Goal: Transaction & Acquisition: Purchase product/service

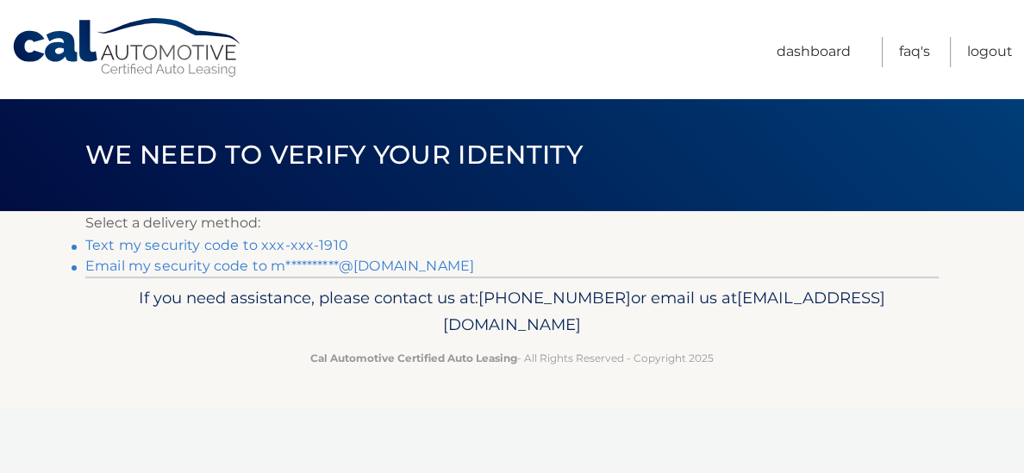
click at [159, 252] on link "Text my security code to xxx-xxx-1910" at bounding box center [216, 245] width 263 height 16
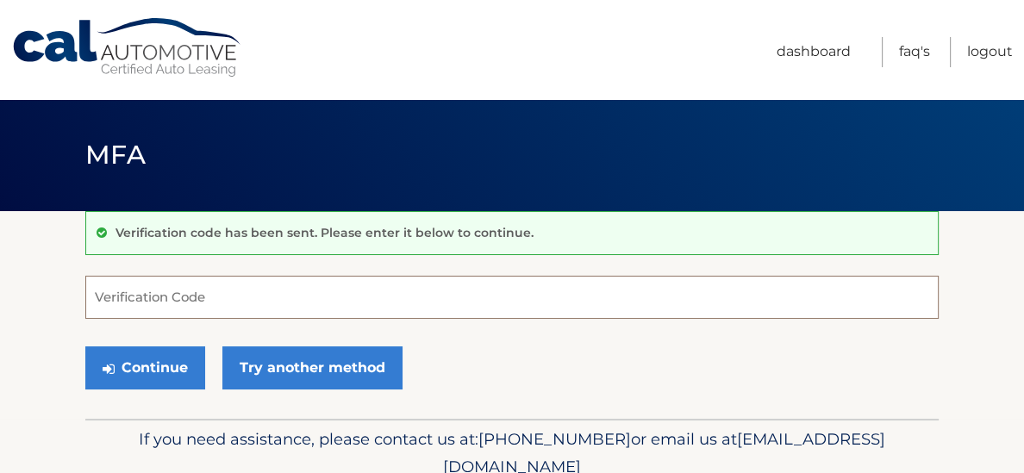
click at [174, 293] on input "Verification Code" at bounding box center [511, 297] width 853 height 43
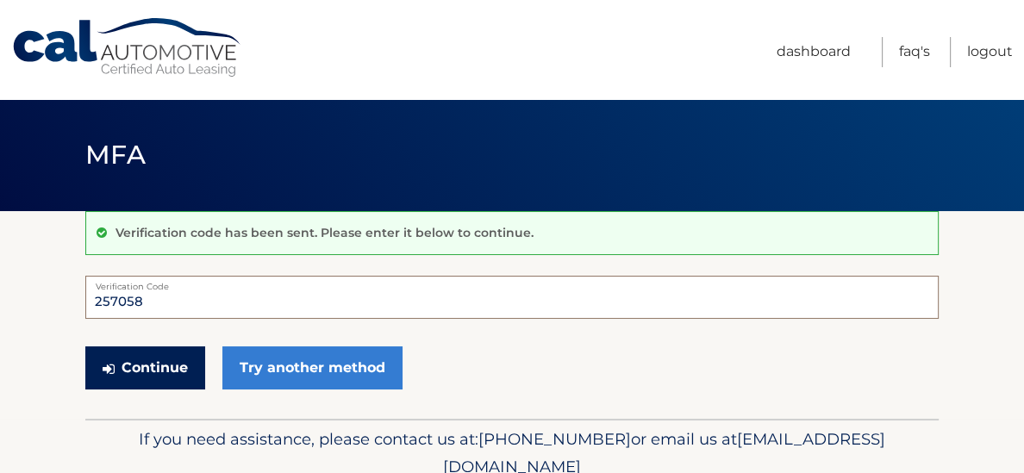
type input "257058"
click at [148, 379] on button "Continue" at bounding box center [145, 367] width 120 height 43
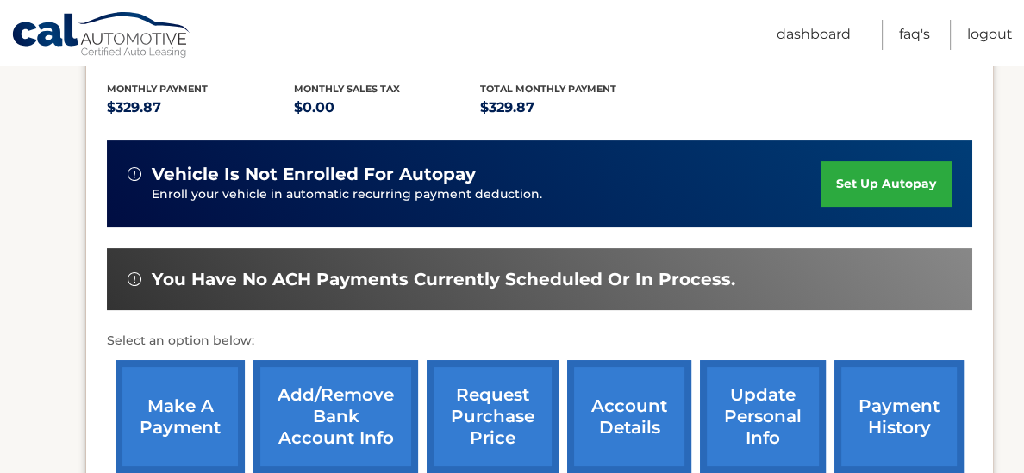
scroll to position [381, 0]
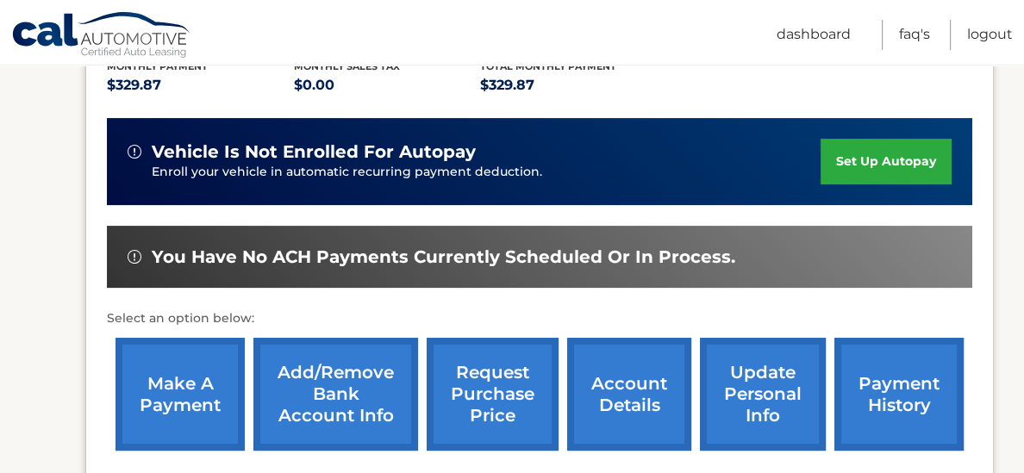
click at [181, 396] on link "make a payment" at bounding box center [179, 394] width 129 height 113
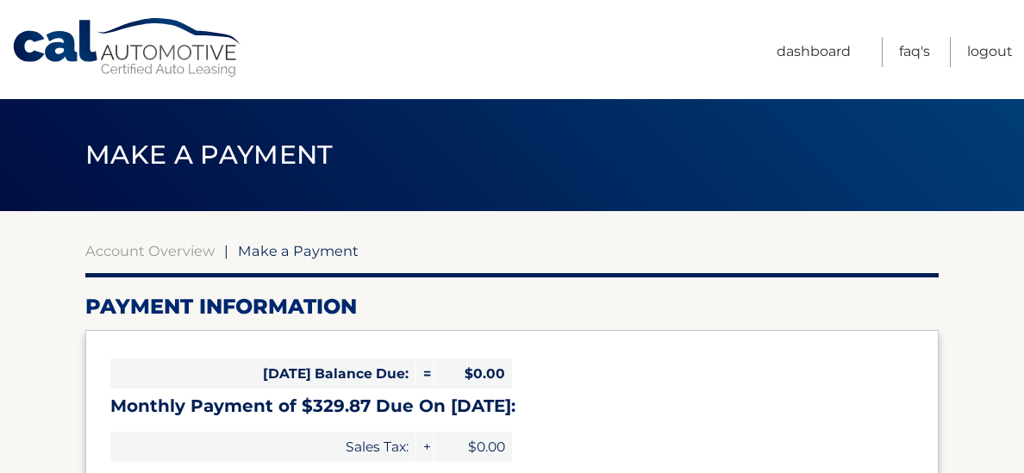
select select "Yjg2ZDVlMDItMTVkOC00ZDdjLWEzMGQtNGNhYjU2N2ViZDAw"
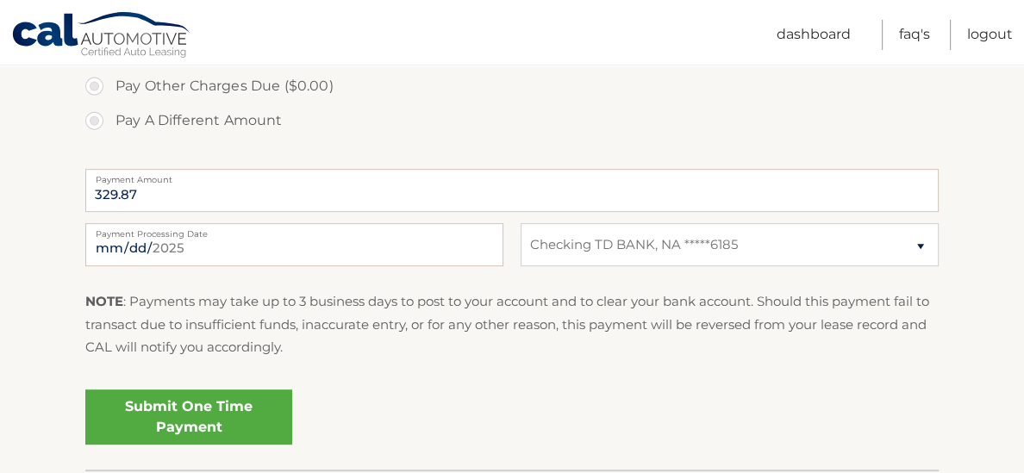
scroll to position [632, 0]
click at [202, 402] on link "Submit One Time Payment" at bounding box center [188, 416] width 207 height 55
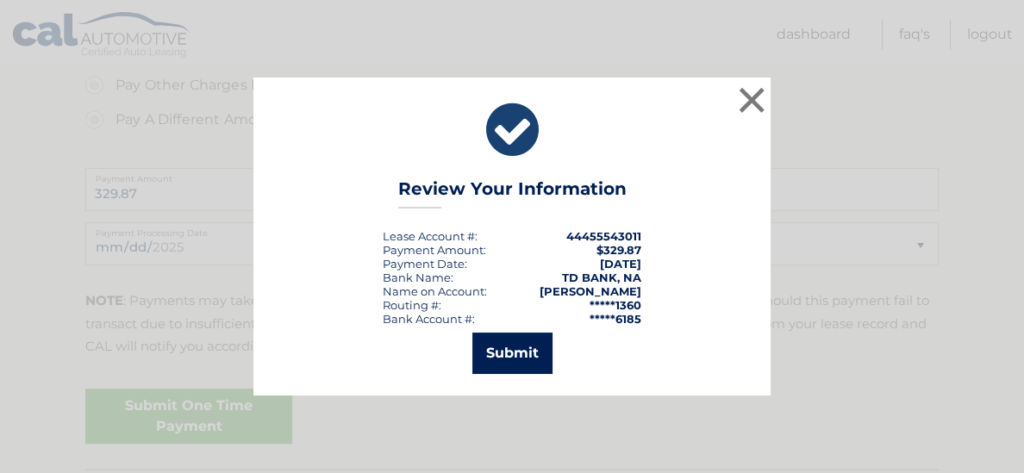
click at [500, 364] on button "Submit" at bounding box center [512, 353] width 80 height 41
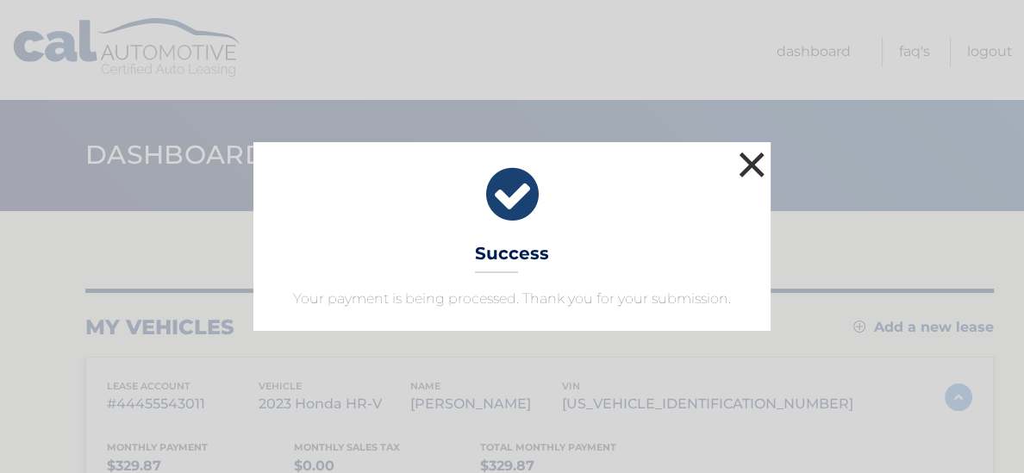
click at [747, 170] on button "×" at bounding box center [751, 164] width 34 height 34
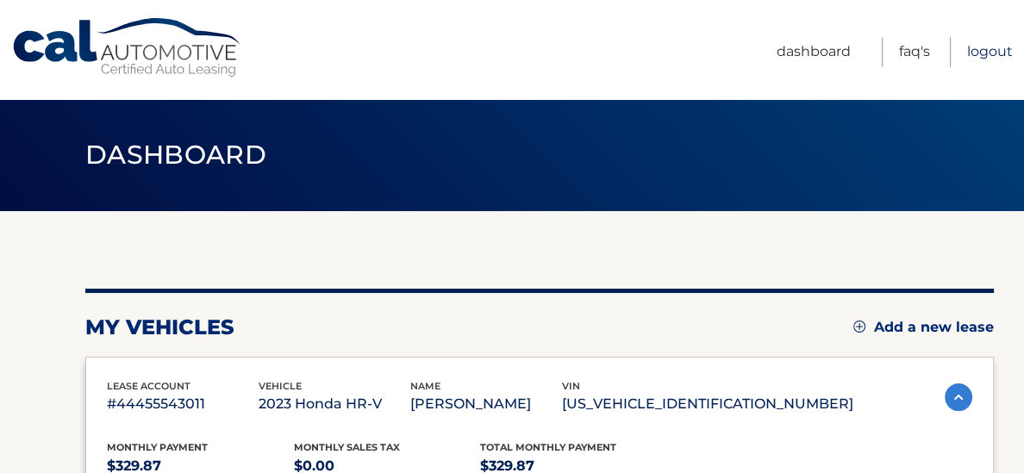
click at [981, 53] on link "Logout" at bounding box center [990, 52] width 46 height 30
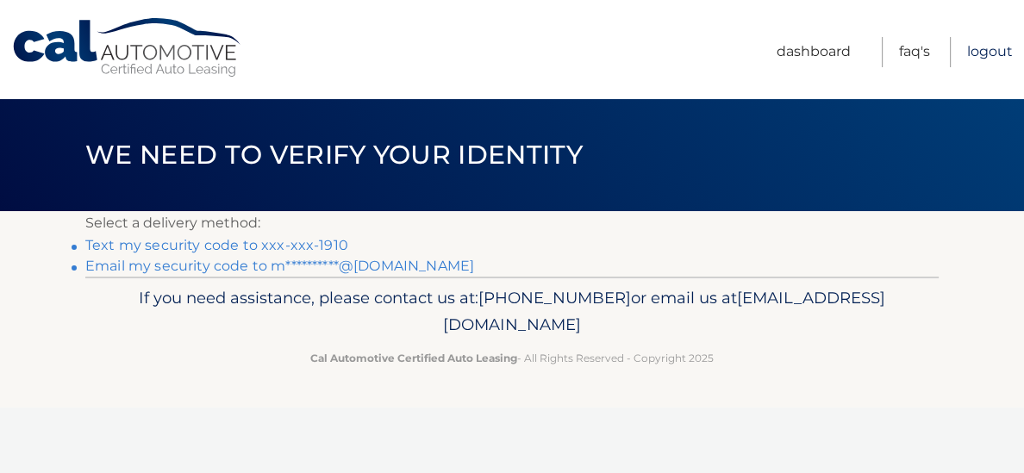
click at [977, 57] on link "Logout" at bounding box center [990, 52] width 46 height 30
